Goal: Information Seeking & Learning: Learn about a topic

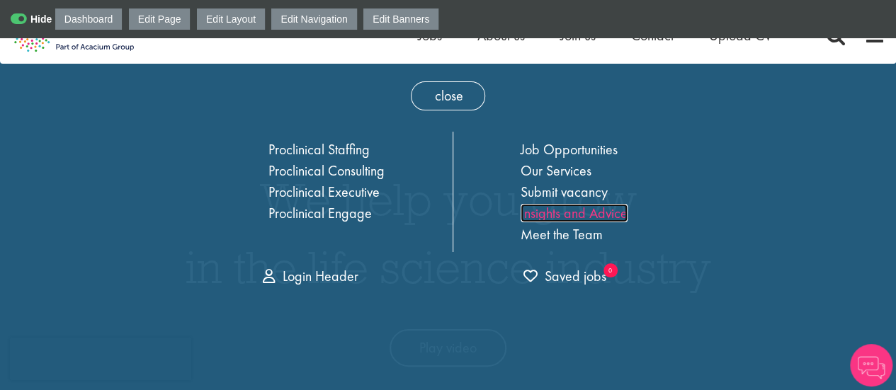
click at [563, 206] on link "Insights and Advice" at bounding box center [574, 213] width 107 height 18
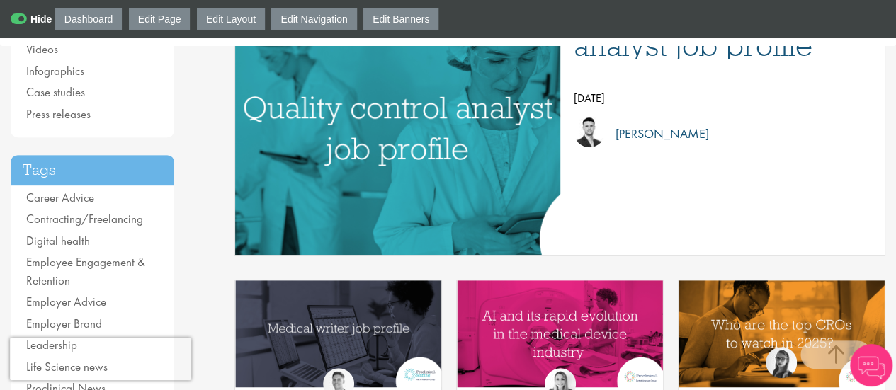
scroll to position [235, 0]
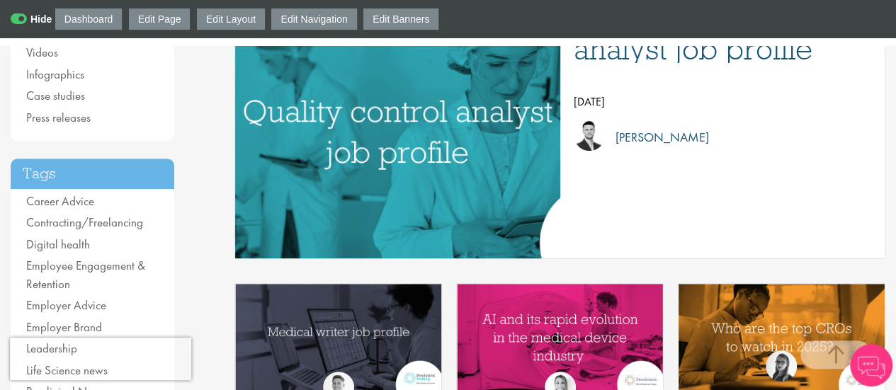
click at [571, 147] on div "Quality control analyst job profile by Joshua Godden 14 Aug 25" at bounding box center [560, 125] width 651 height 268
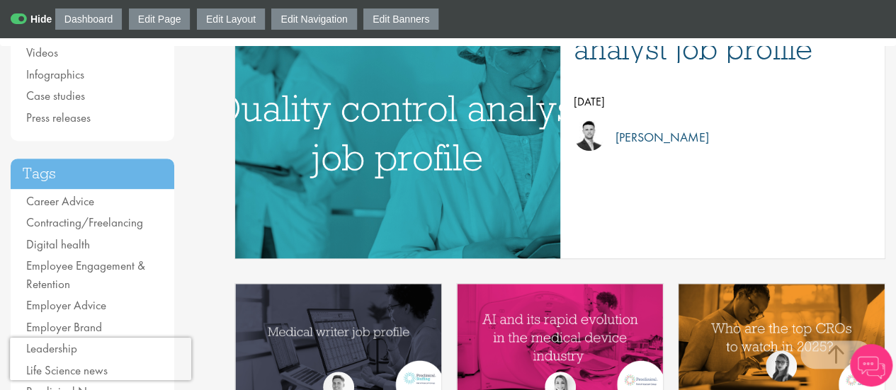
click at [473, 145] on img "Link to a post" at bounding box center [397, 125] width 615 height 320
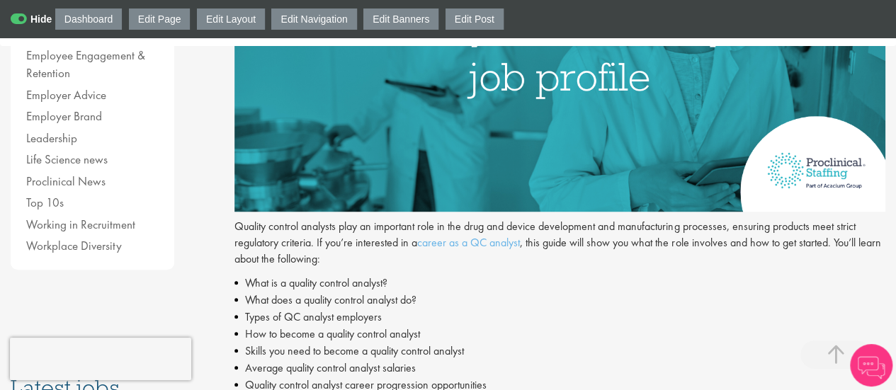
scroll to position [424, 0]
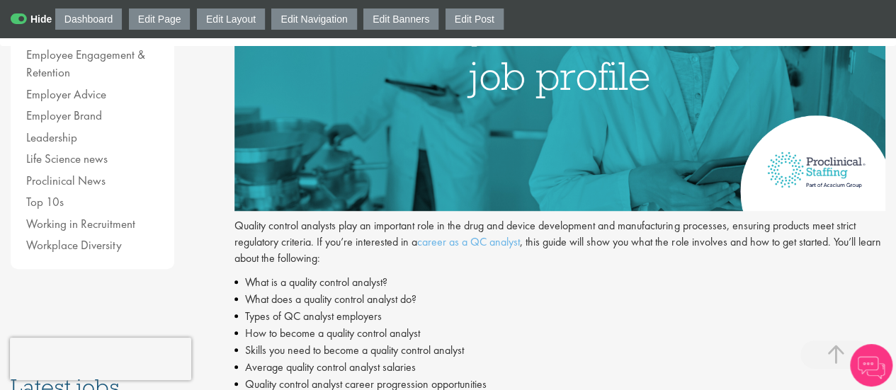
drag, startPoint x: 403, startPoint y: 287, endPoint x: 234, endPoint y: 274, distance: 169.9
click at [235, 274] on li "What is a quality control analyst?" at bounding box center [560, 282] width 651 height 17
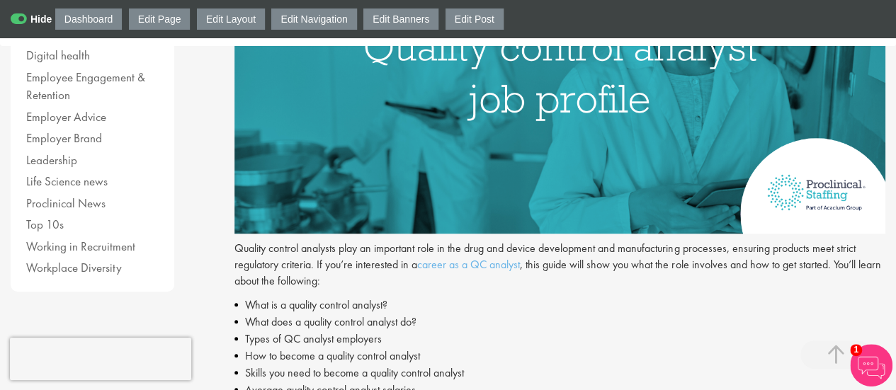
scroll to position [502, 0]
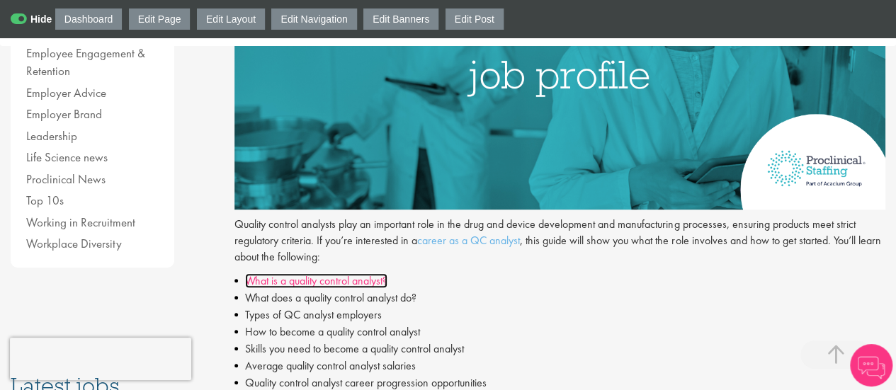
click at [368, 280] on link "What is a quality control analyst?" at bounding box center [316, 281] width 142 height 15
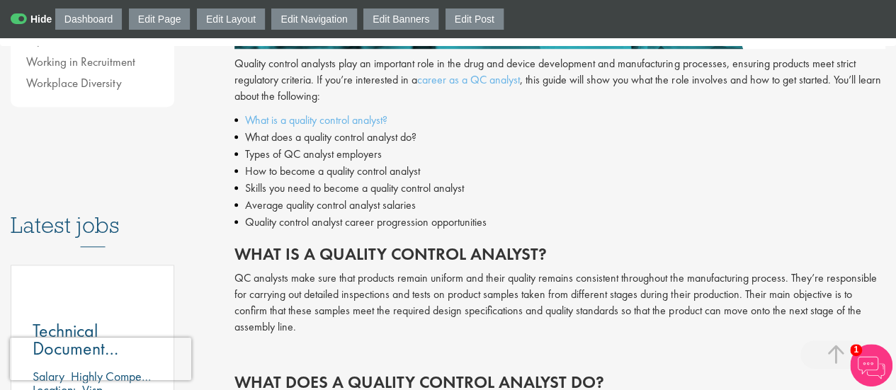
scroll to position [587, 0]
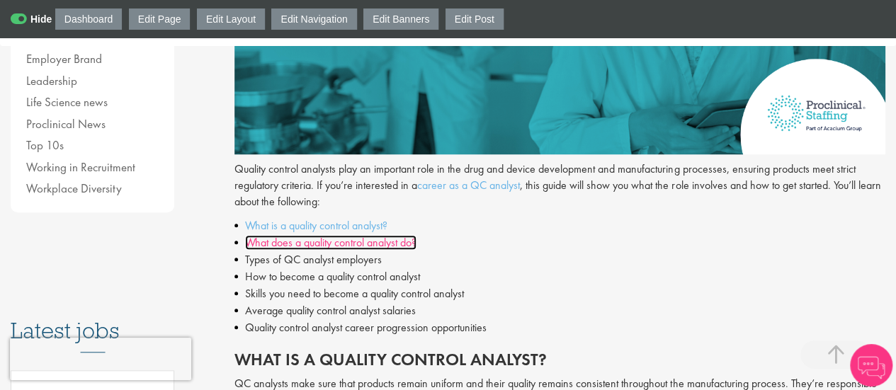
click at [400, 242] on link "What does a quality control analyst do?" at bounding box center [330, 242] width 171 height 15
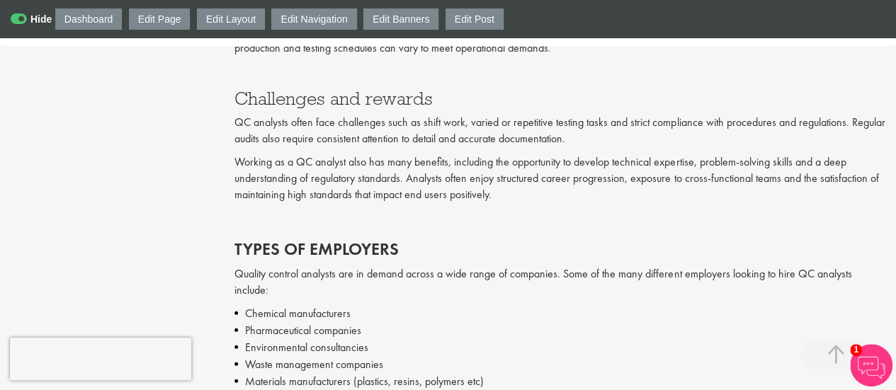
scroll to position [1427, 0]
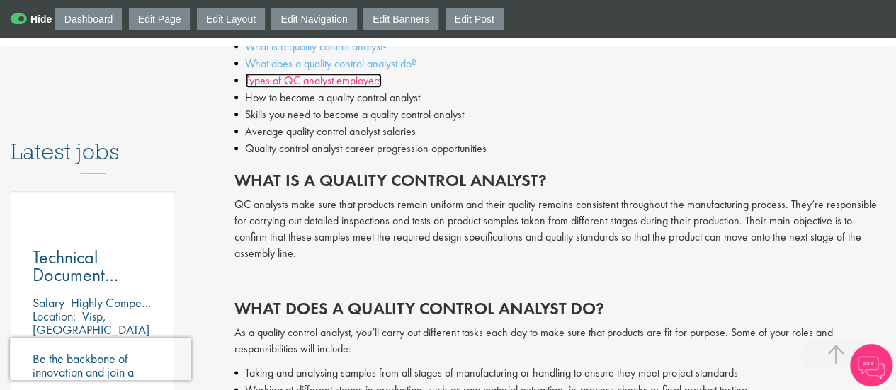
click at [361, 80] on link "Types of QC analyst employers" at bounding box center [313, 80] width 137 height 15
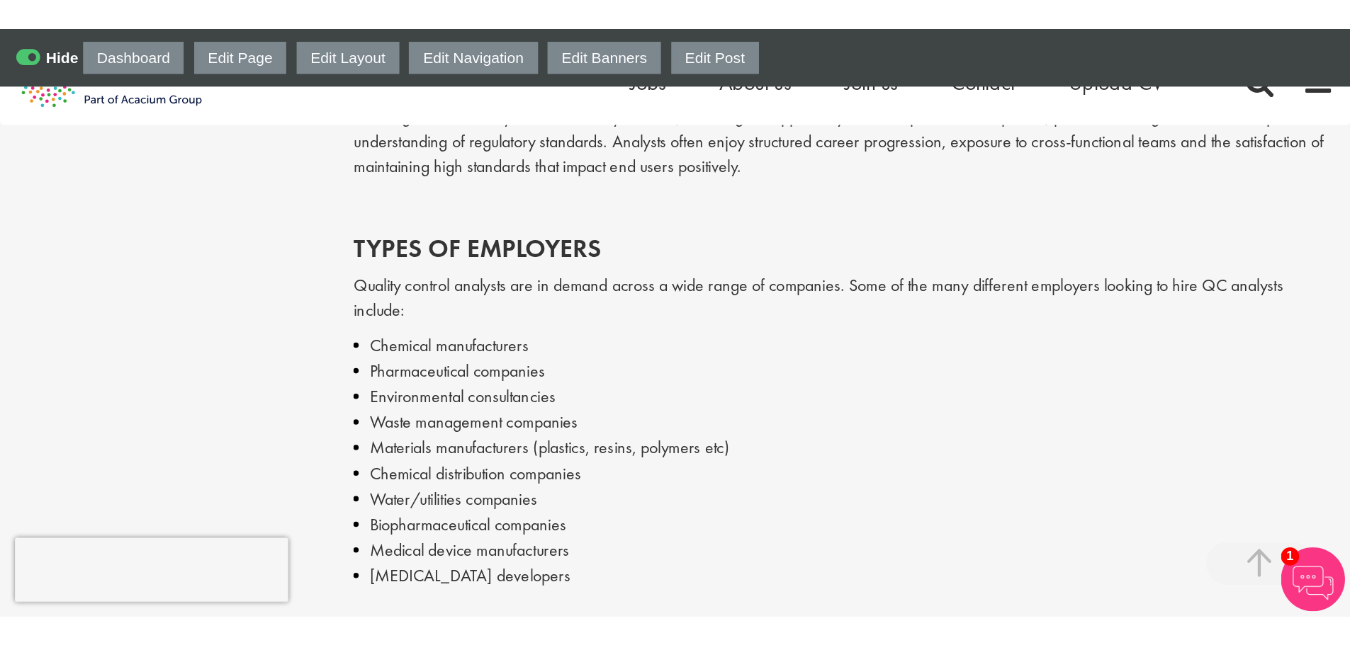
scroll to position [1536, 0]
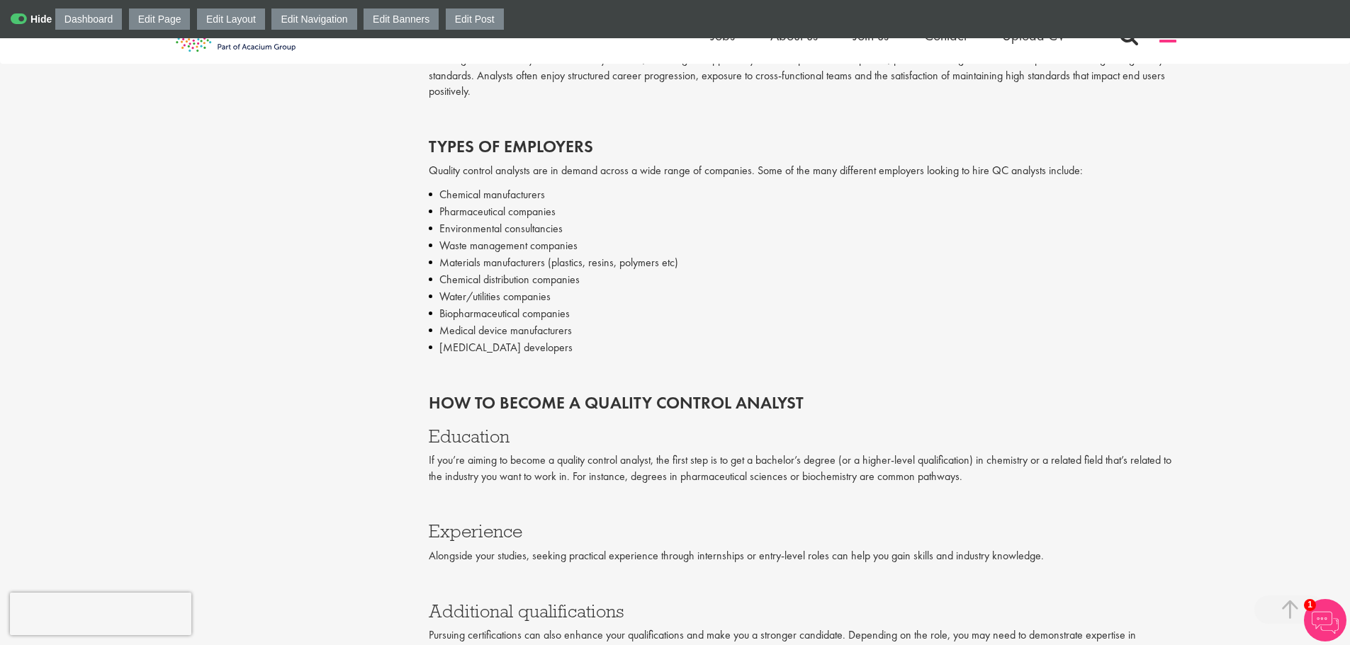
click at [896, 43] on span at bounding box center [1167, 35] width 21 height 21
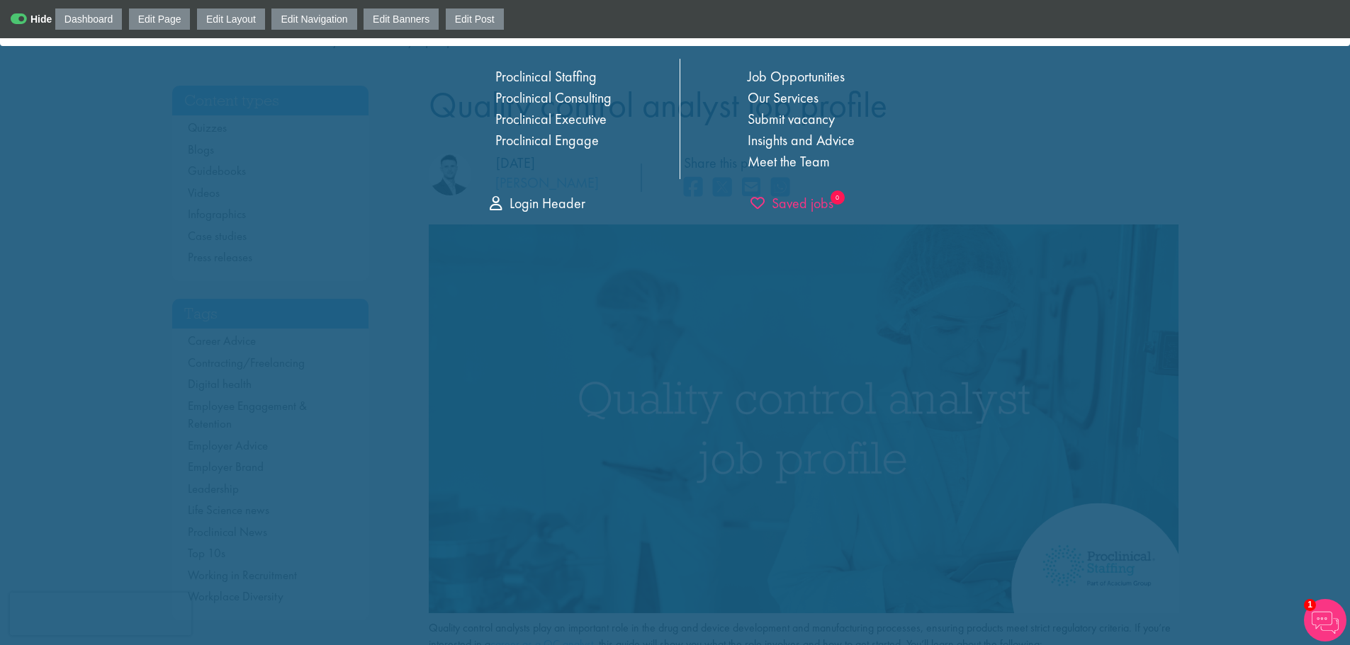
scroll to position [0, 0]
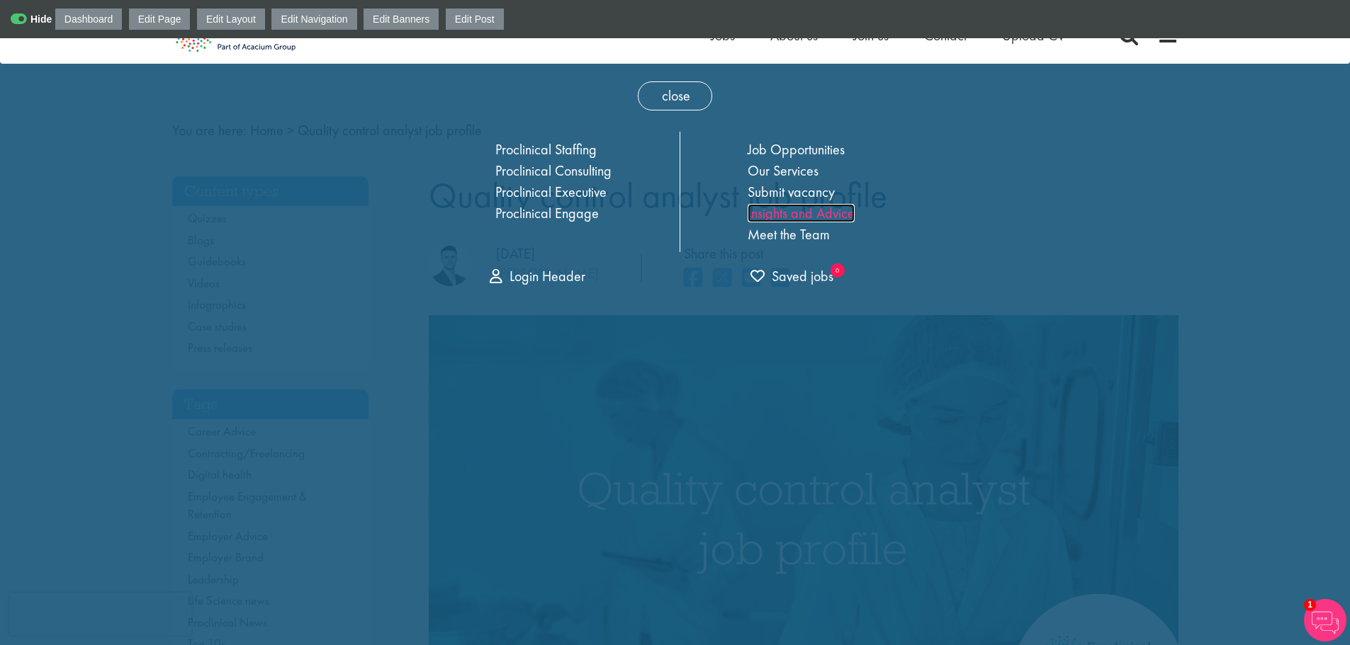
click at [792, 211] on link "Insights and Advice" at bounding box center [801, 213] width 107 height 18
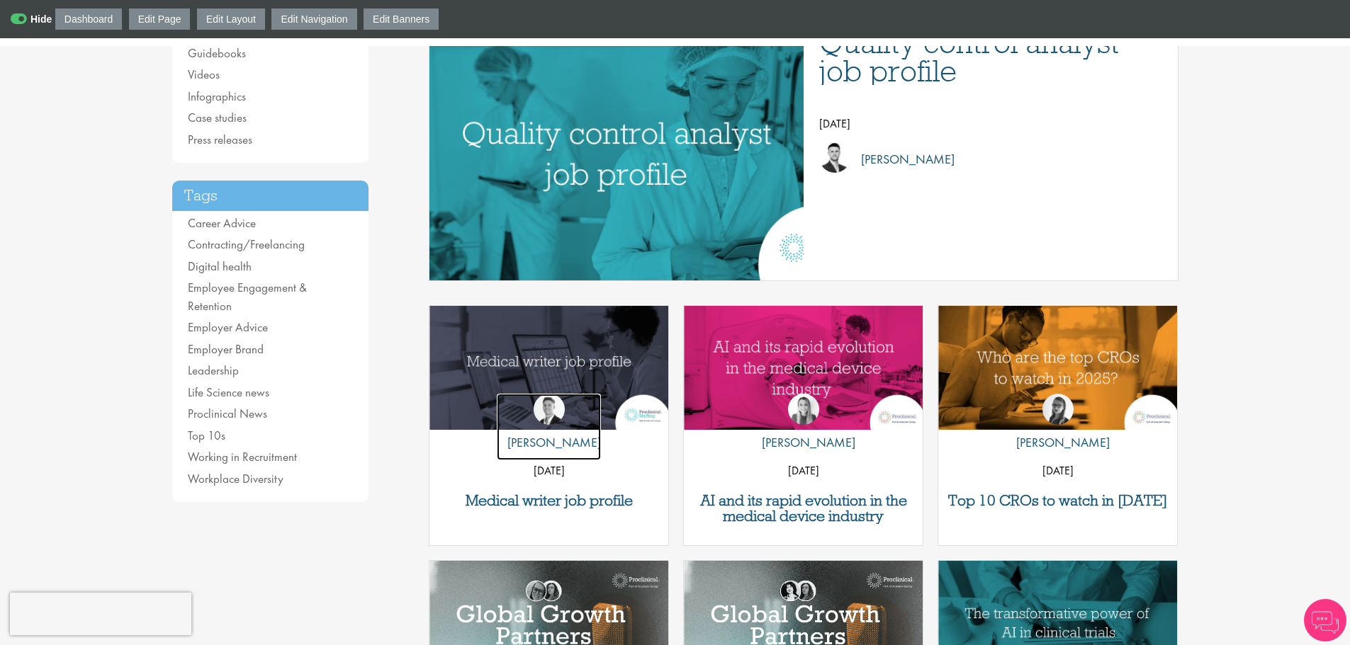
click at [569, 417] on link "by [PERSON_NAME]" at bounding box center [549, 427] width 104 height 67
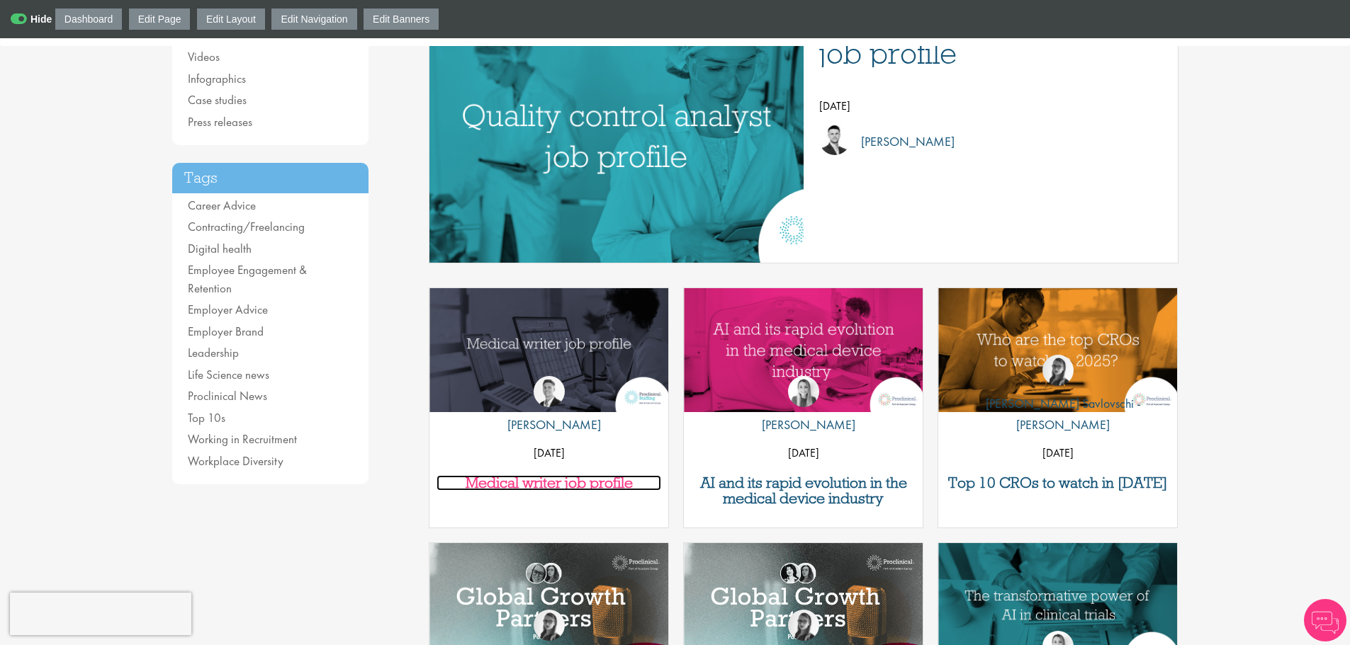
click at [594, 486] on h3 "Medical writer job profile" at bounding box center [548, 483] width 225 height 16
